Goal: Task Accomplishment & Management: Use online tool/utility

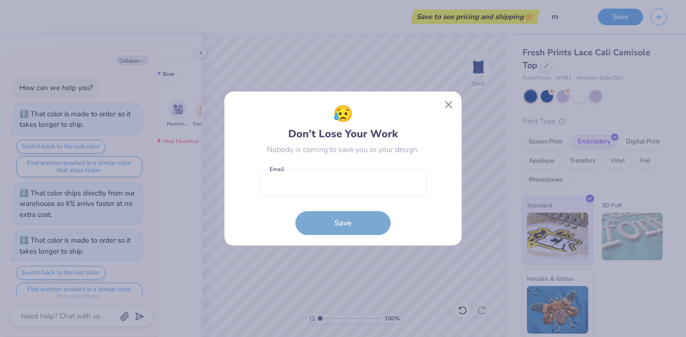
scroll to position [1421, 0]
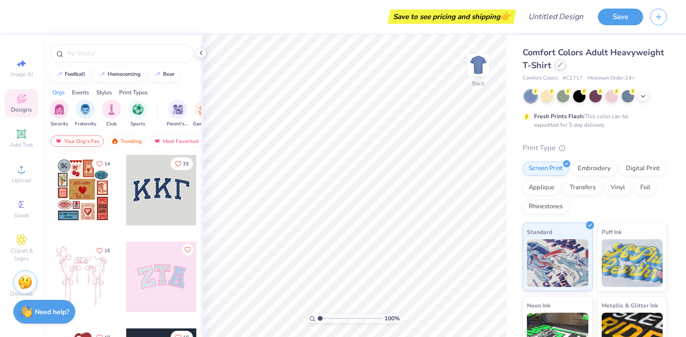
click at [560, 65] on icon at bounding box center [560, 64] width 5 height 5
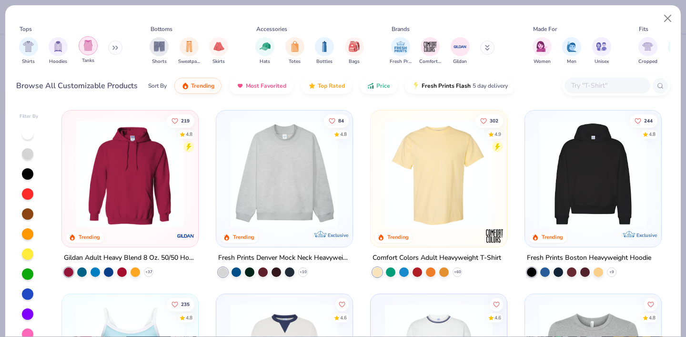
click at [94, 47] on div "filter for Tanks" at bounding box center [88, 45] width 19 height 19
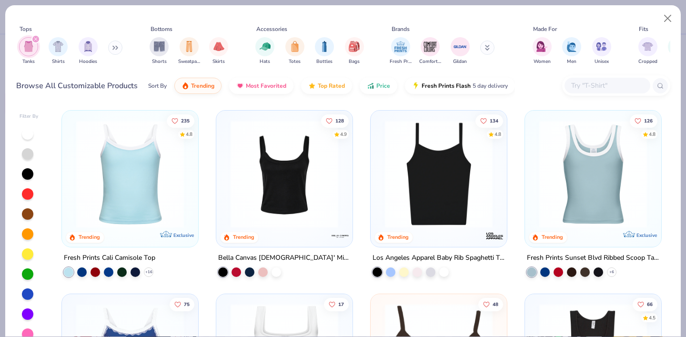
click at [281, 201] on img at bounding box center [284, 174] width 117 height 108
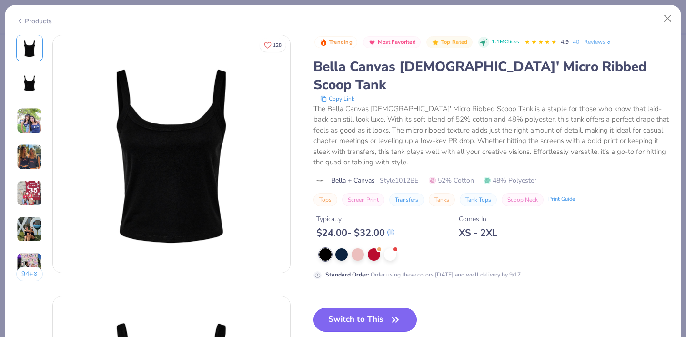
click at [341, 308] on button "Switch to This" at bounding box center [365, 320] width 103 height 24
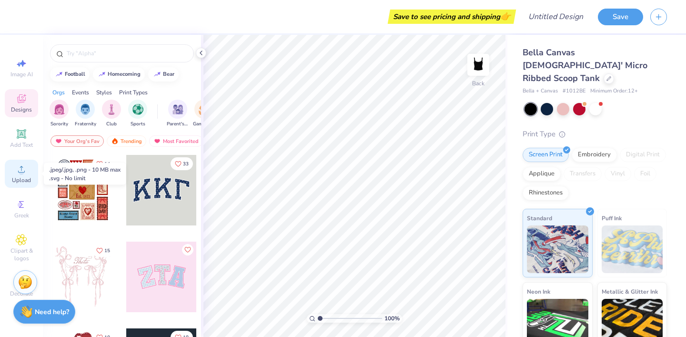
click at [16, 174] on icon at bounding box center [21, 168] width 11 height 11
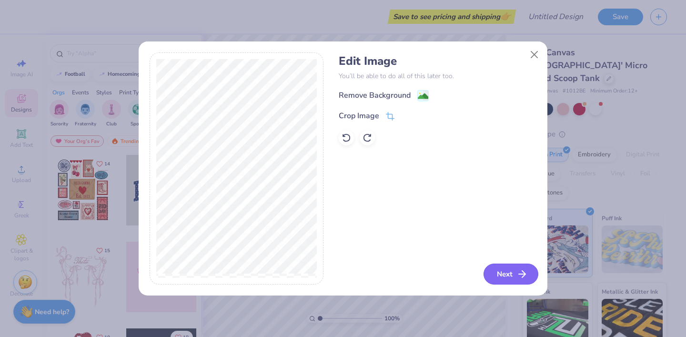
click at [502, 272] on button "Next" at bounding box center [511, 274] width 55 height 21
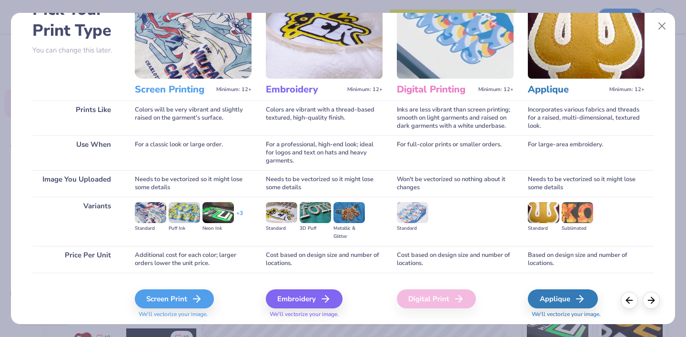
scroll to position [91, 0]
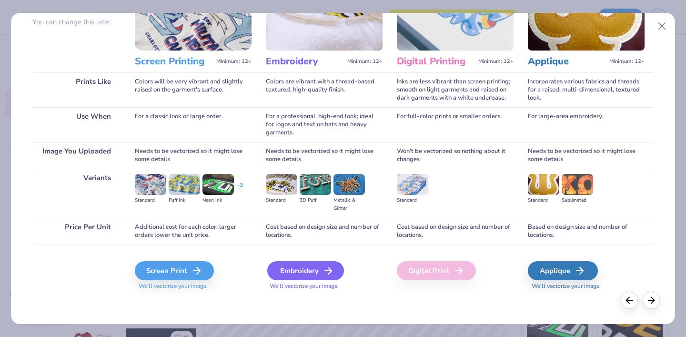
click at [325, 268] on icon at bounding box center [328, 270] width 11 height 11
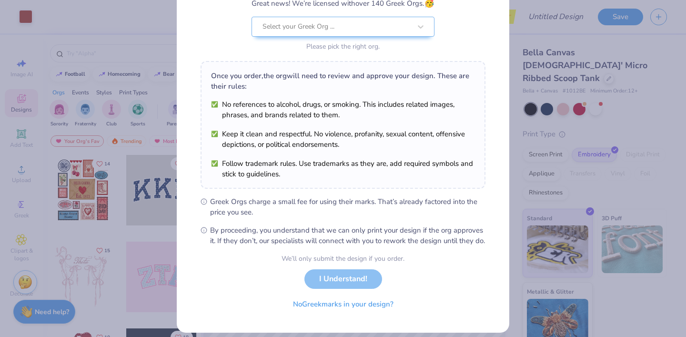
scroll to position [109, 0]
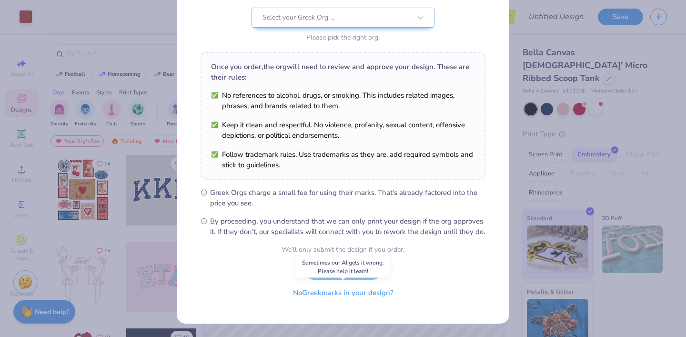
click at [340, 293] on button "No Greek marks in your design?" at bounding box center [343, 293] width 117 height 20
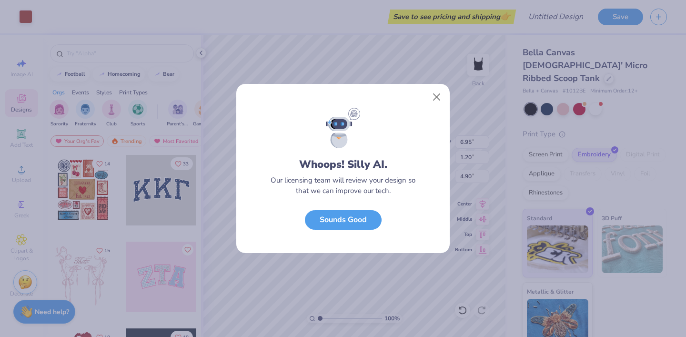
scroll to position [0, 0]
click at [360, 217] on button "Sounds Good" at bounding box center [343, 218] width 77 height 20
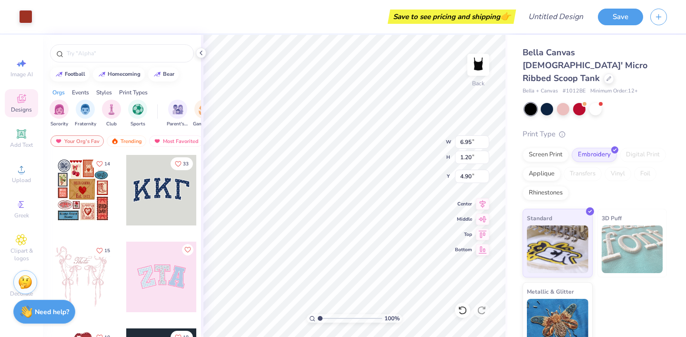
type input "0.80"
click at [476, 141] on input "6.95" at bounding box center [472, 141] width 34 height 13
type input "6"
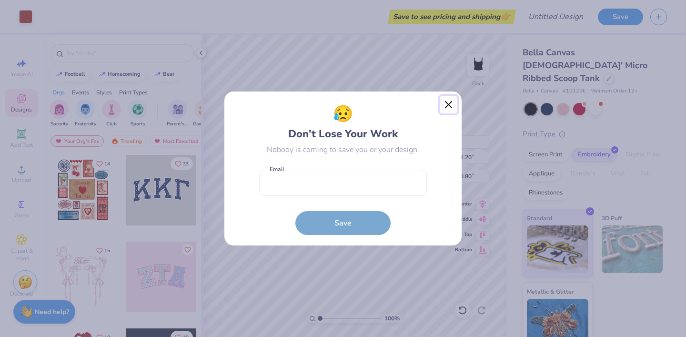
click at [448, 104] on button "Close" at bounding box center [449, 105] width 18 height 18
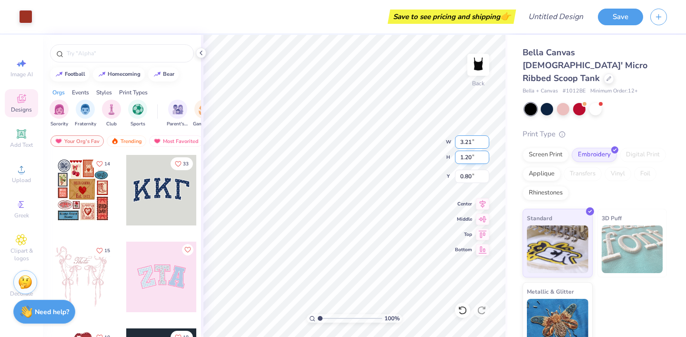
type input "3.21"
type input "0.55"
type input "1.12"
click at [472, 156] on input "0.55" at bounding box center [472, 157] width 34 height 13
type input "0"
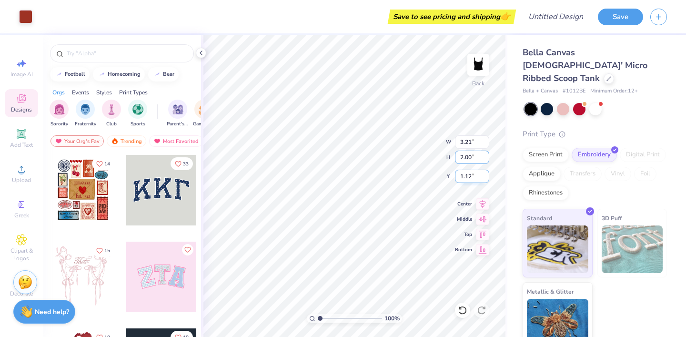
type input "2.00"
click at [473, 156] on input "0.55" at bounding box center [472, 157] width 34 height 13
click at [487, 156] on input "0.56" at bounding box center [472, 157] width 34 height 13
click at [487, 156] on input "0.57" at bounding box center [472, 157] width 34 height 13
click at [487, 156] on input "0.58" at bounding box center [472, 157] width 34 height 13
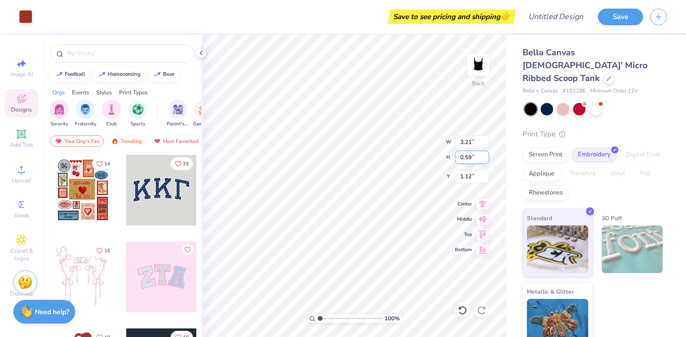
click at [487, 156] on input "0.59" at bounding box center [472, 157] width 34 height 13
click at [487, 156] on input "0.6" at bounding box center [472, 157] width 34 height 13
click at [487, 156] on input "0.61" at bounding box center [472, 157] width 34 height 13
click at [487, 156] on input "0.62" at bounding box center [472, 157] width 34 height 13
click at [487, 156] on input "0.63" at bounding box center [472, 157] width 34 height 13
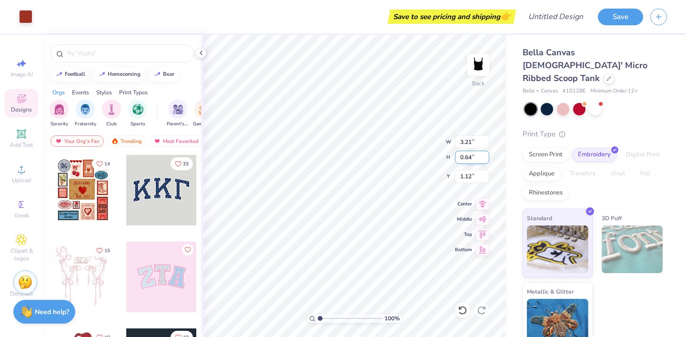
click at [487, 156] on input "0.64" at bounding box center [472, 157] width 34 height 13
click at [487, 156] on input "0.65" at bounding box center [472, 157] width 34 height 13
click at [487, 156] on input "0.66" at bounding box center [472, 157] width 34 height 13
click at [487, 156] on input "0.67" at bounding box center [472, 157] width 34 height 13
click at [487, 156] on input "0.68" at bounding box center [472, 157] width 34 height 13
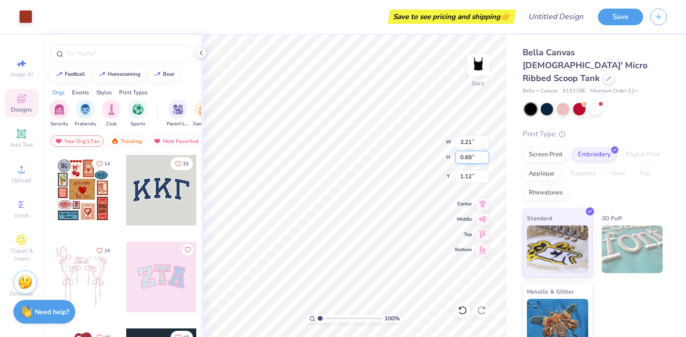
click at [487, 156] on input "0.69" at bounding box center [472, 157] width 34 height 13
click at [487, 156] on input "0.7" at bounding box center [472, 157] width 34 height 13
click at [487, 156] on input "0.71" at bounding box center [472, 157] width 34 height 13
click at [487, 156] on input "0.72" at bounding box center [472, 157] width 34 height 13
click at [487, 156] on input "0.73" at bounding box center [472, 157] width 34 height 13
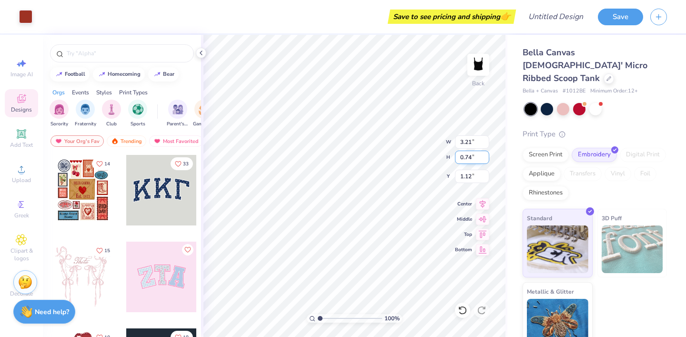
click at [487, 156] on input "0.74" at bounding box center [472, 157] width 34 height 13
click at [487, 156] on input "0.75" at bounding box center [472, 157] width 34 height 13
click at [487, 156] on input "0.76" at bounding box center [472, 157] width 34 height 13
click at [487, 156] on input "0.77" at bounding box center [472, 157] width 34 height 13
click at [487, 156] on input "0.78" at bounding box center [472, 157] width 34 height 13
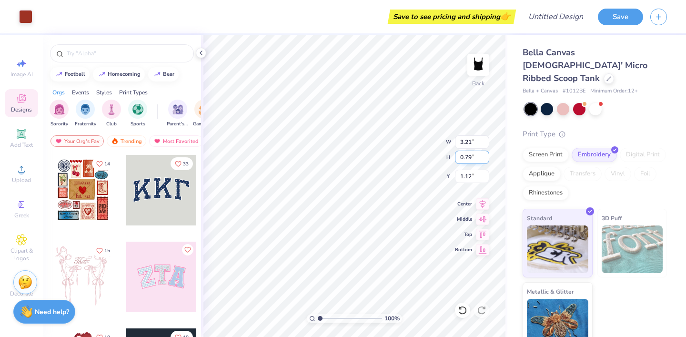
click at [487, 156] on input "0.79" at bounding box center [472, 157] width 34 height 13
click at [486, 155] on input "0.8" at bounding box center [472, 157] width 34 height 13
click at [486, 155] on input "0.81" at bounding box center [472, 157] width 34 height 13
click at [486, 155] on input "0.82" at bounding box center [472, 157] width 34 height 13
click at [486, 155] on input "0.83" at bounding box center [472, 157] width 34 height 13
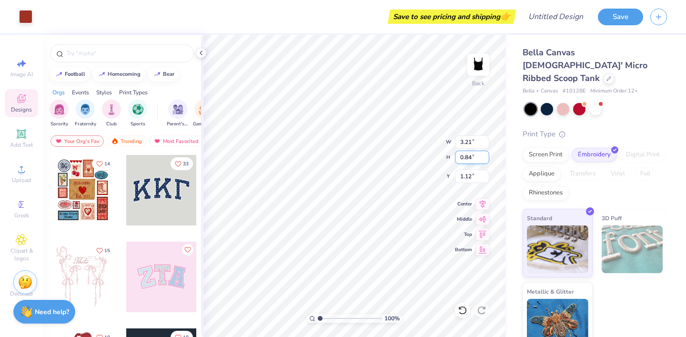
click at [486, 155] on input "0.84" at bounding box center [472, 157] width 34 height 13
click at [486, 155] on input "0.85" at bounding box center [472, 157] width 34 height 13
click at [486, 155] on input "0.86" at bounding box center [472, 157] width 34 height 13
click at [485, 155] on input "1.08" at bounding box center [472, 157] width 34 height 13
click at [484, 154] on input "1.21" at bounding box center [472, 157] width 34 height 13
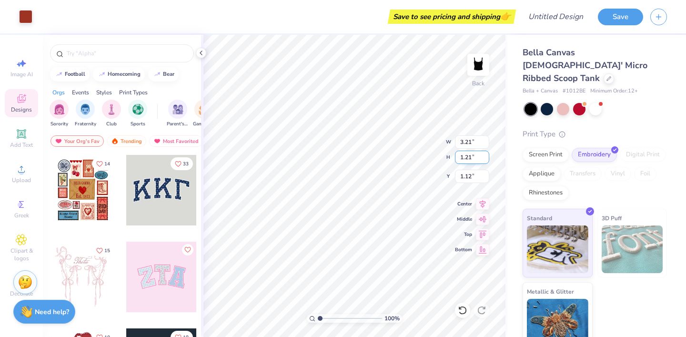
click at [483, 154] on input "1.21" at bounding box center [472, 157] width 34 height 13
click at [478, 155] on input "1.21" at bounding box center [472, 157] width 34 height 13
click at [488, 157] on input "1.2" at bounding box center [472, 157] width 34 height 13
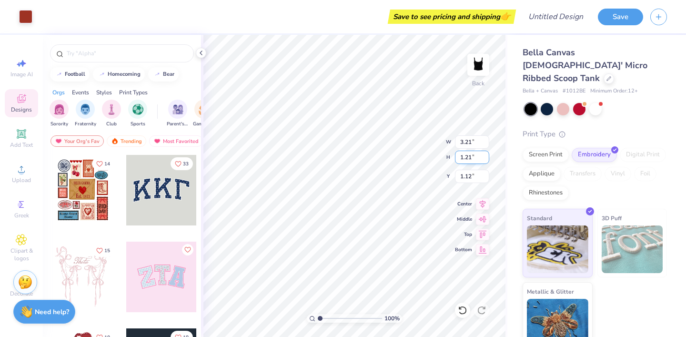
type input "1.21"
click at [486, 154] on input "1.21" at bounding box center [472, 157] width 34 height 13
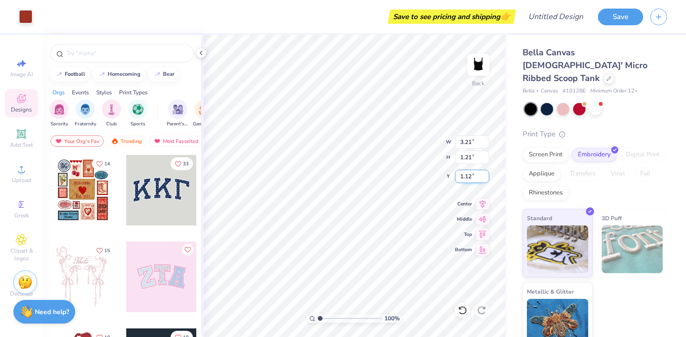
type input "7.00"
type input "0.80"
click at [459, 171] on input "0.80" at bounding box center [472, 176] width 34 height 13
click at [472, 177] on input "0.80" at bounding box center [472, 176] width 34 height 13
click at [475, 143] on input "7.00" at bounding box center [472, 141] width 34 height 13
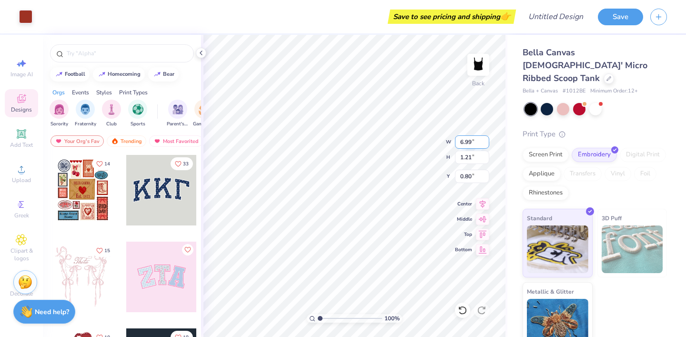
click at [486, 145] on input "6.99" at bounding box center [472, 141] width 34 height 13
click at [486, 145] on input "6.98" at bounding box center [472, 141] width 34 height 13
click at [486, 145] on input "6.97" at bounding box center [472, 141] width 34 height 13
click at [486, 145] on input "6.96" at bounding box center [472, 141] width 34 height 13
click at [486, 145] on input "6.95" at bounding box center [472, 141] width 34 height 13
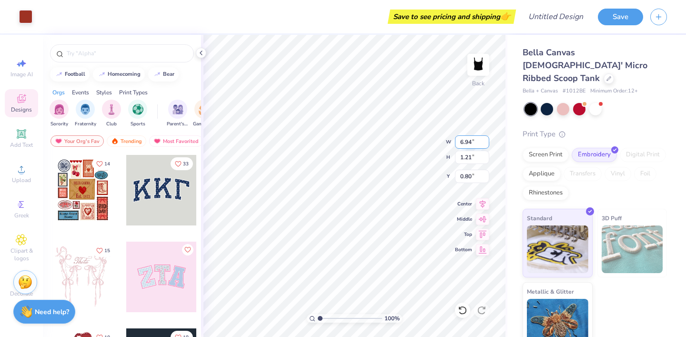
click at [486, 145] on input "6.94" at bounding box center [472, 141] width 34 height 13
click at [486, 145] on input "6.93" at bounding box center [472, 141] width 34 height 13
click at [486, 145] on input "6.92" at bounding box center [472, 141] width 34 height 13
click at [486, 145] on input "6.91" at bounding box center [472, 141] width 34 height 13
click at [486, 145] on input "6.9" at bounding box center [472, 141] width 34 height 13
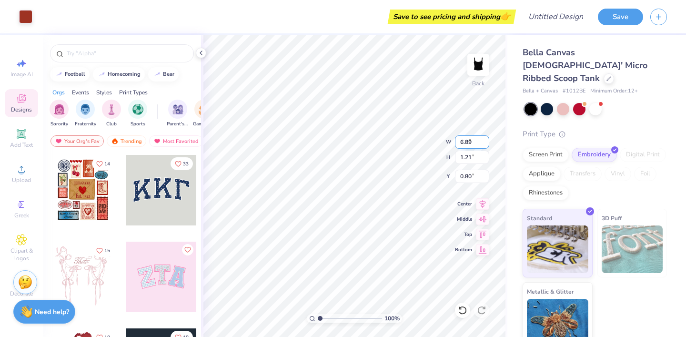
click at [486, 145] on input "6.89" at bounding box center [472, 141] width 34 height 13
click at [486, 145] on input "6.88" at bounding box center [472, 141] width 34 height 13
click at [486, 145] on input "6.87" at bounding box center [472, 141] width 34 height 13
click at [486, 145] on input "6.86" at bounding box center [472, 141] width 34 height 13
click at [486, 145] on input "6.85" at bounding box center [472, 141] width 34 height 13
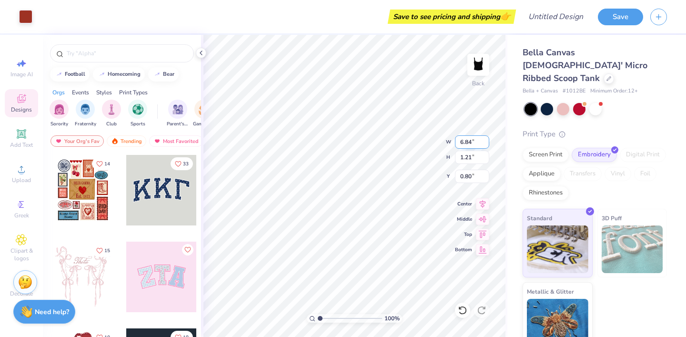
click at [486, 145] on input "6.84" at bounding box center [472, 141] width 34 height 13
click at [486, 145] on input "6.83" at bounding box center [472, 141] width 34 height 13
click at [487, 146] on input "4" at bounding box center [472, 141] width 34 height 13
click at [487, 146] on input "3.99" at bounding box center [472, 141] width 34 height 13
click at [487, 146] on input "3.98" at bounding box center [472, 141] width 34 height 13
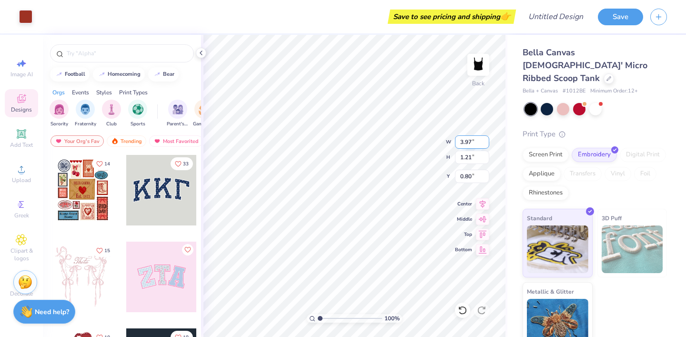
click at [487, 146] on input "3.97" at bounding box center [472, 141] width 34 height 13
click at [487, 146] on input "3.96" at bounding box center [472, 141] width 34 height 13
click at [487, 146] on input "3.95" at bounding box center [472, 141] width 34 height 13
type input "3.94"
click at [487, 146] on input "3.94" at bounding box center [472, 141] width 34 height 13
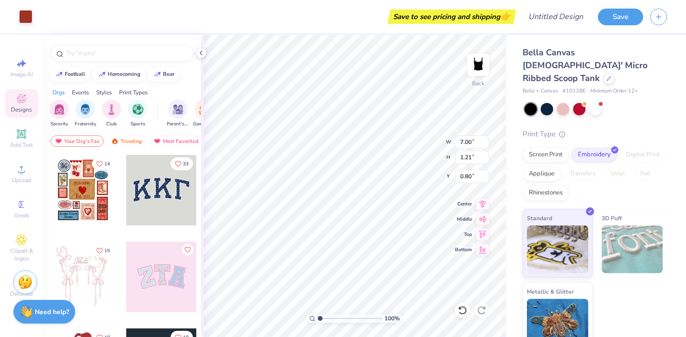
type input "5.50"
type input "0.95"
type input "0.73"
type input "3.45"
type input "0.60"
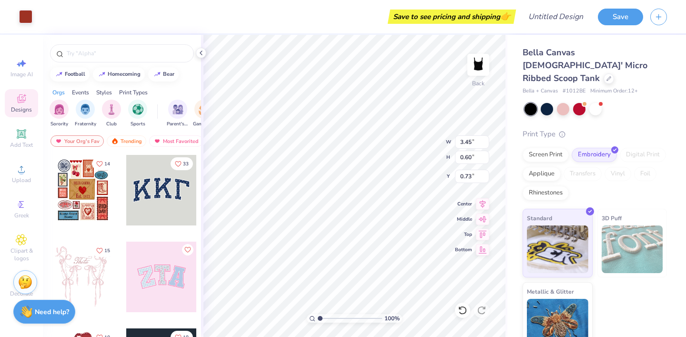
type input "5.54"
type input "0.96"
